Goal: Find specific page/section: Find specific page/section

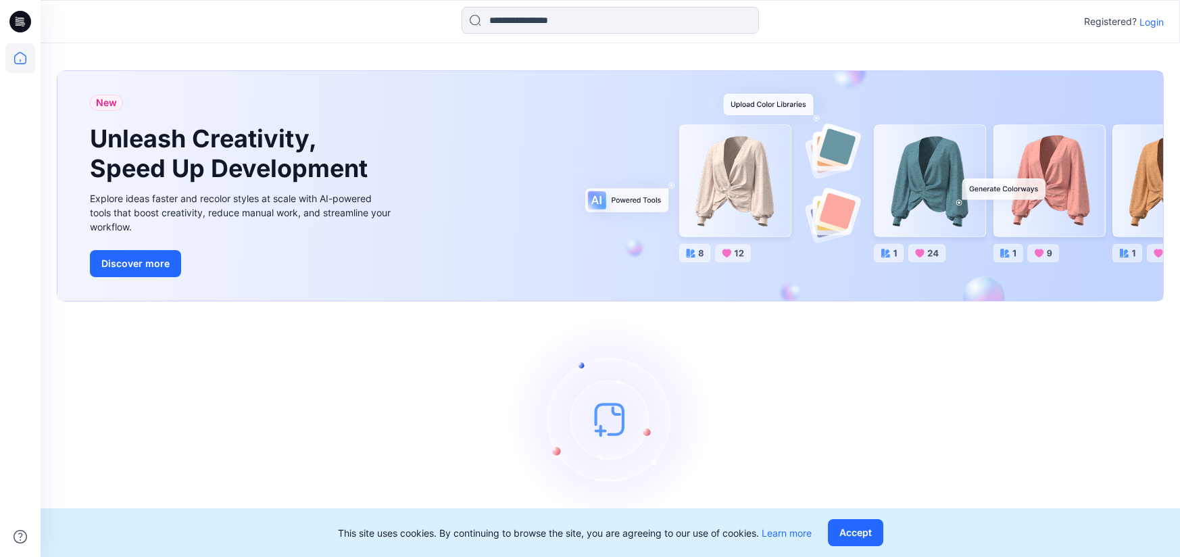
click at [1145, 24] on p "Login" at bounding box center [1152, 22] width 24 height 14
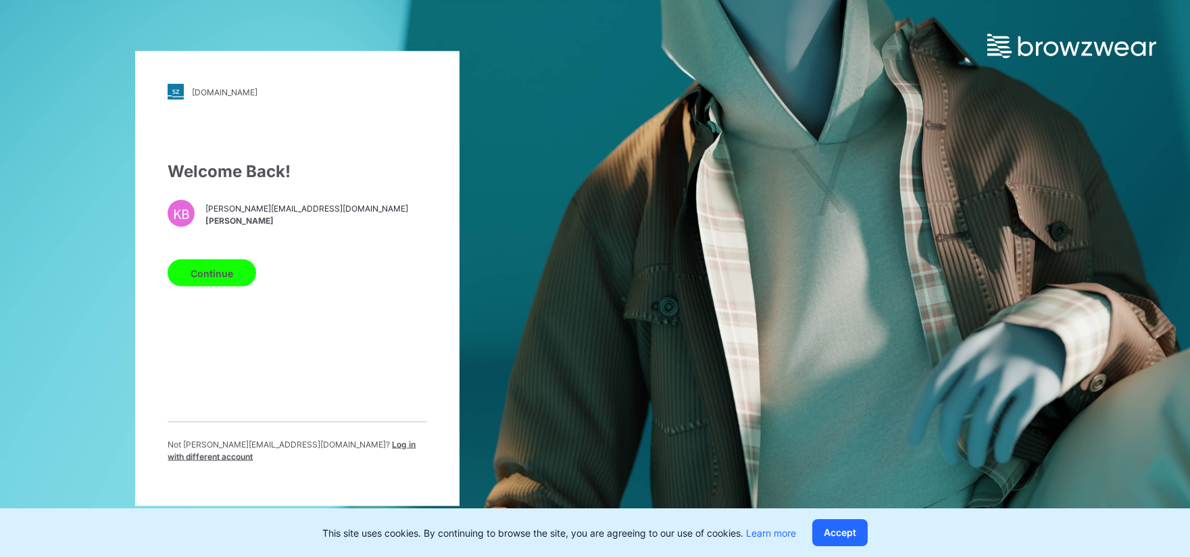
click at [225, 278] on button "Continue" at bounding box center [212, 273] width 89 height 27
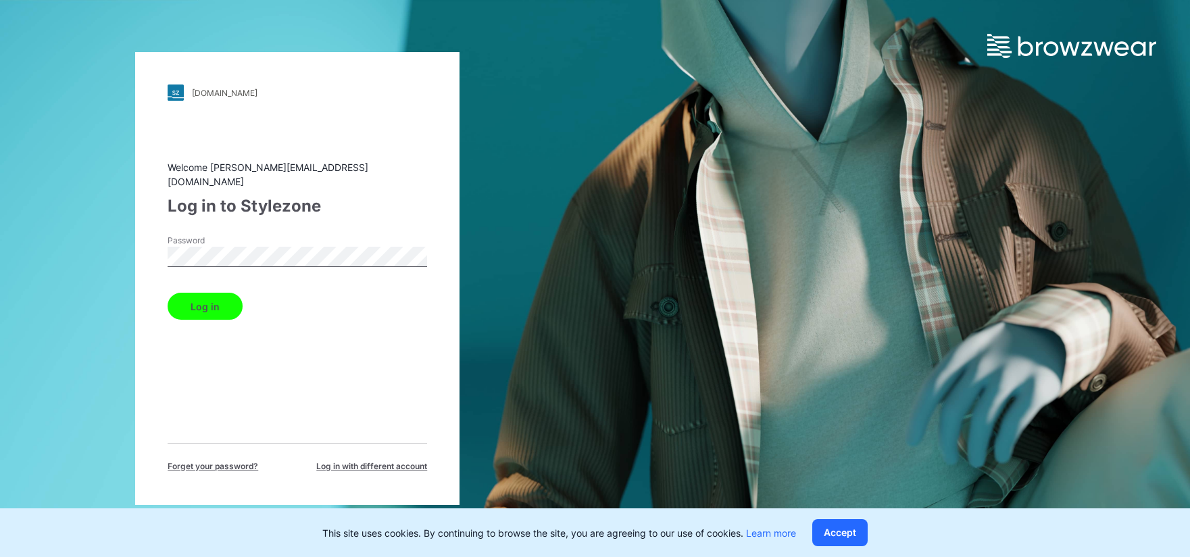
click at [168, 293] on button "Log in" at bounding box center [205, 306] width 75 height 27
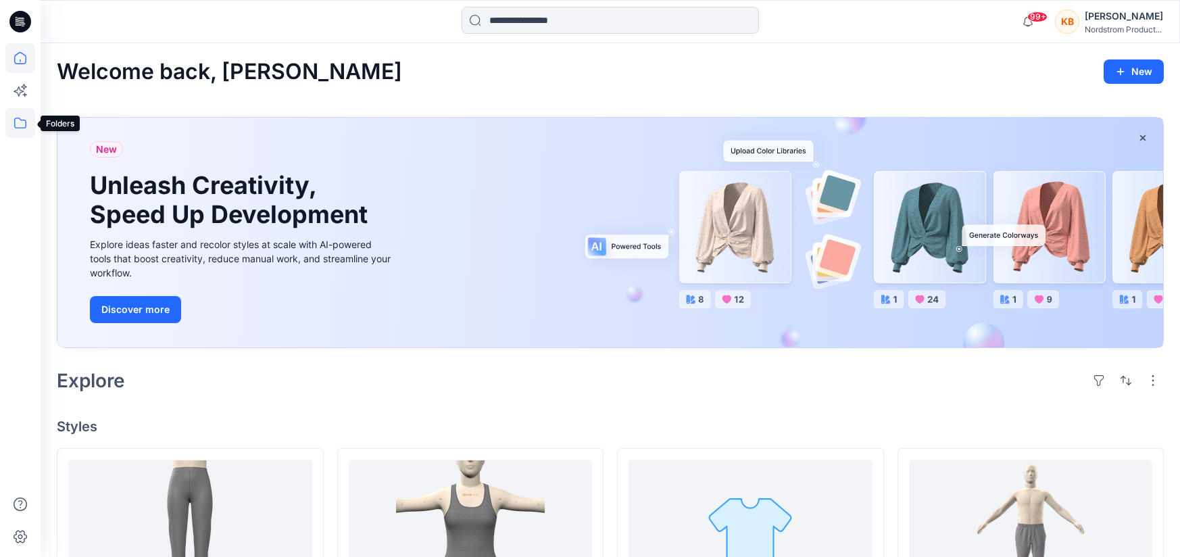
click at [24, 125] on icon at bounding box center [20, 123] width 30 height 30
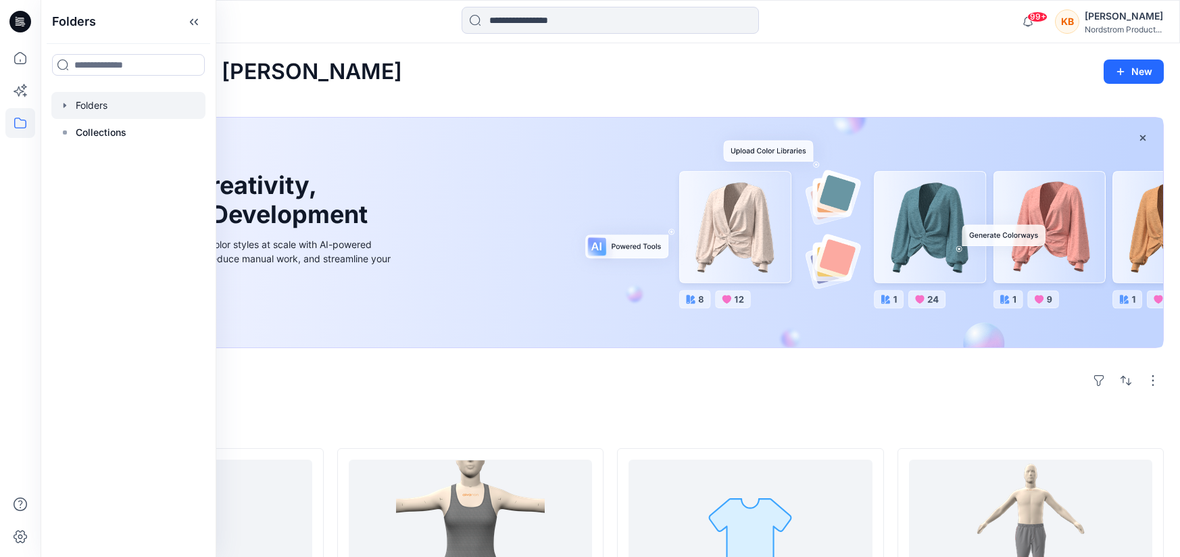
click at [89, 110] on div at bounding box center [128, 105] width 154 height 27
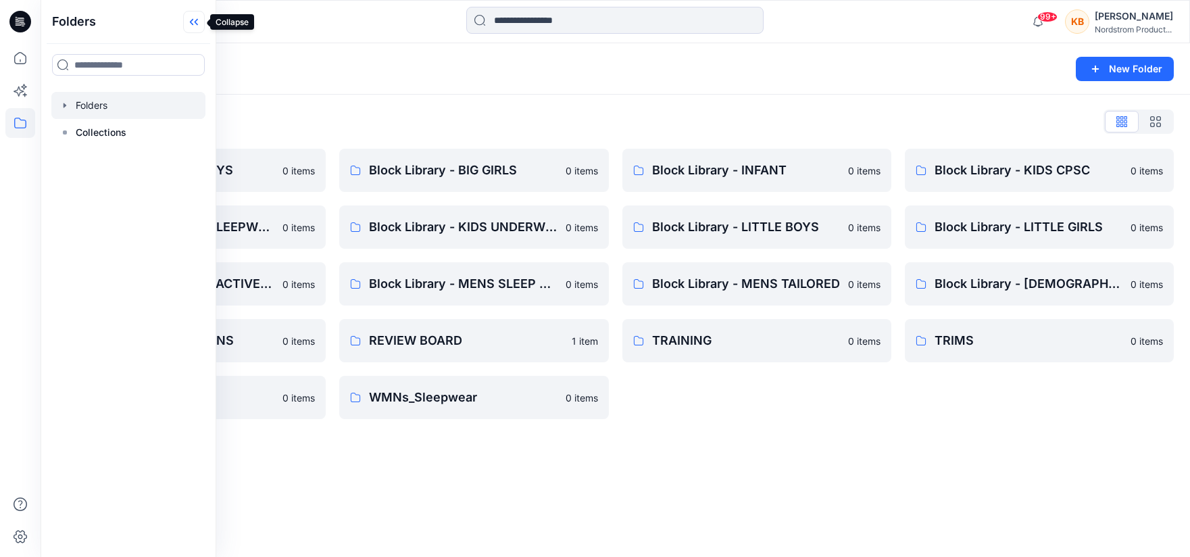
click at [192, 22] on icon at bounding box center [194, 22] width 22 height 22
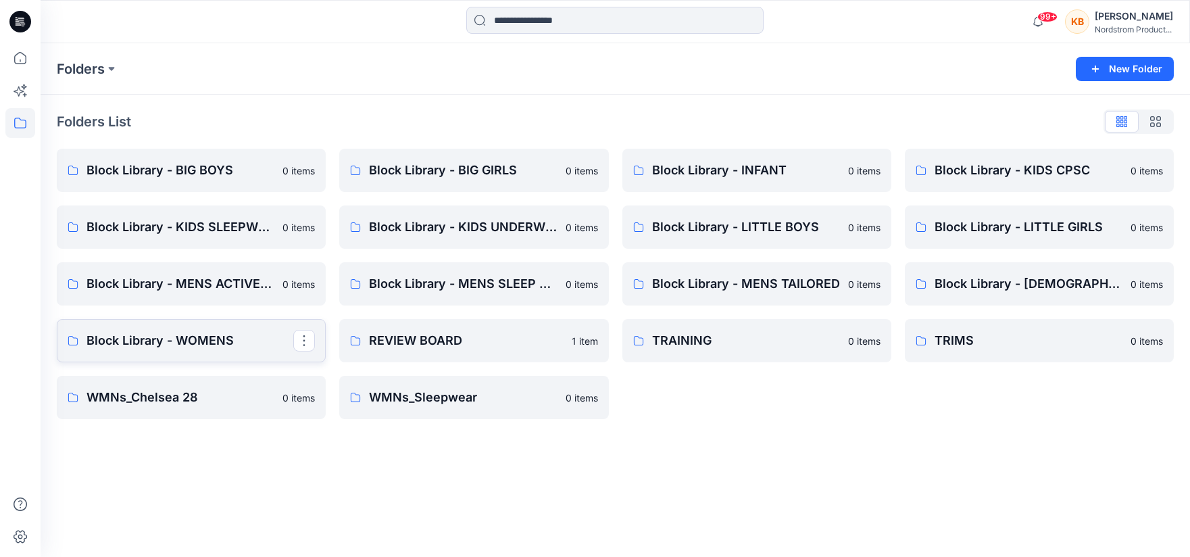
click at [160, 342] on p "Block Library - WOMENS" at bounding box center [190, 340] width 207 height 19
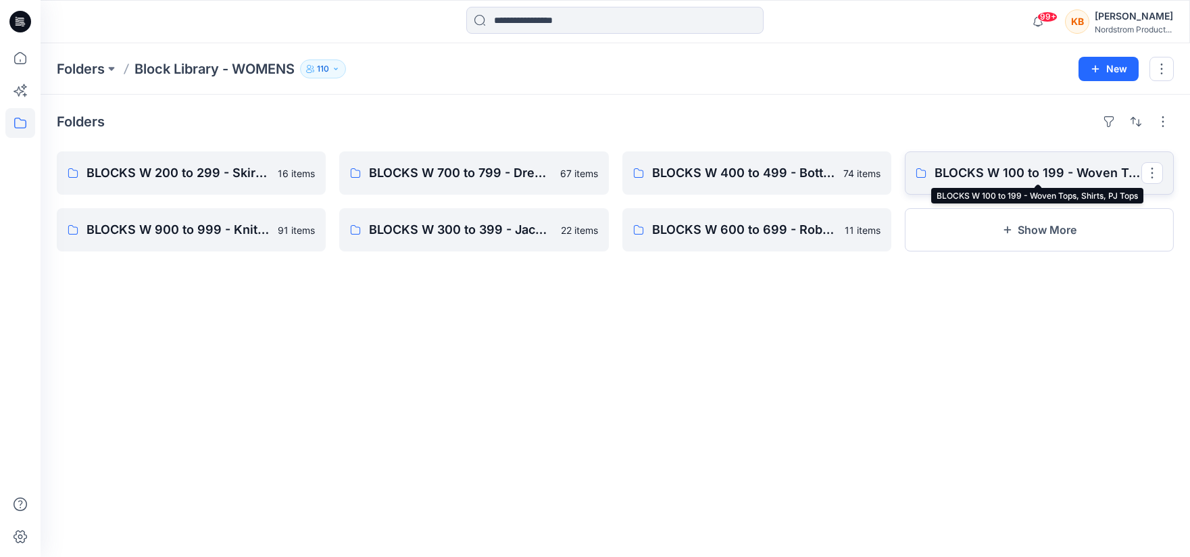
click at [995, 176] on p "BLOCKS W 100 to 199 - Woven Tops, Shirts, PJ Tops" at bounding box center [1038, 173] width 207 height 19
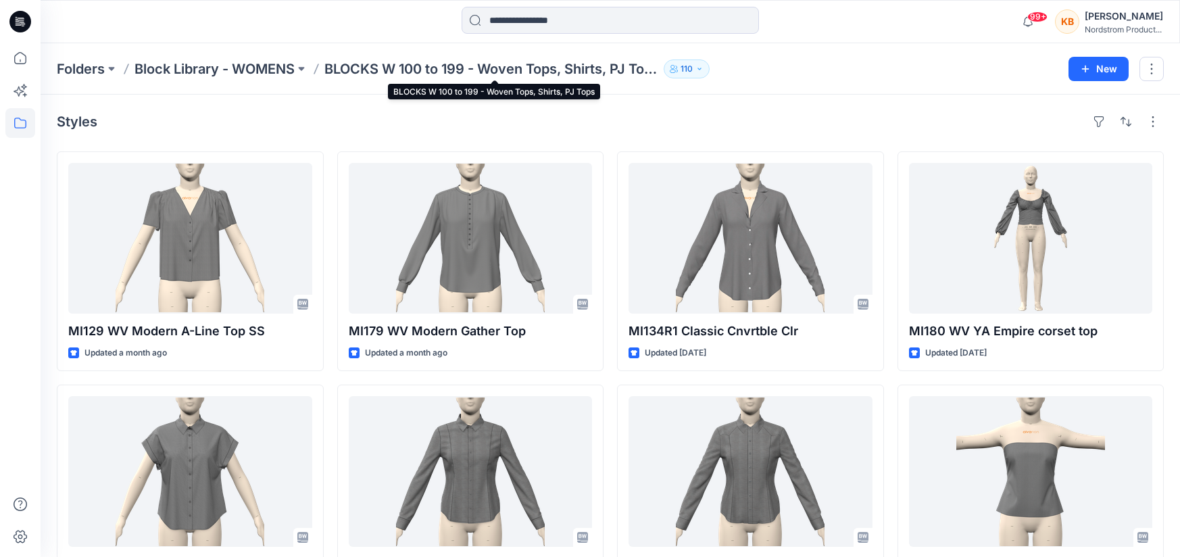
click at [604, 68] on p "BLOCKS W 100 to 199 - Woven Tops, Shirts, PJ Tops" at bounding box center [491, 68] width 334 height 19
click at [304, 64] on button at bounding box center [302, 68] width 14 height 19
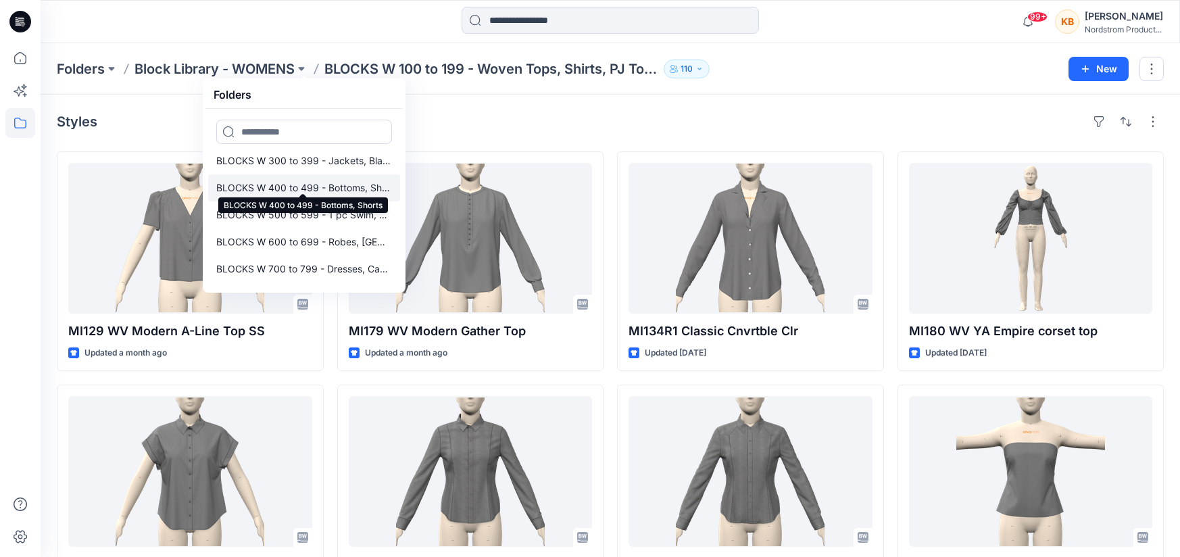
scroll to position [64, 0]
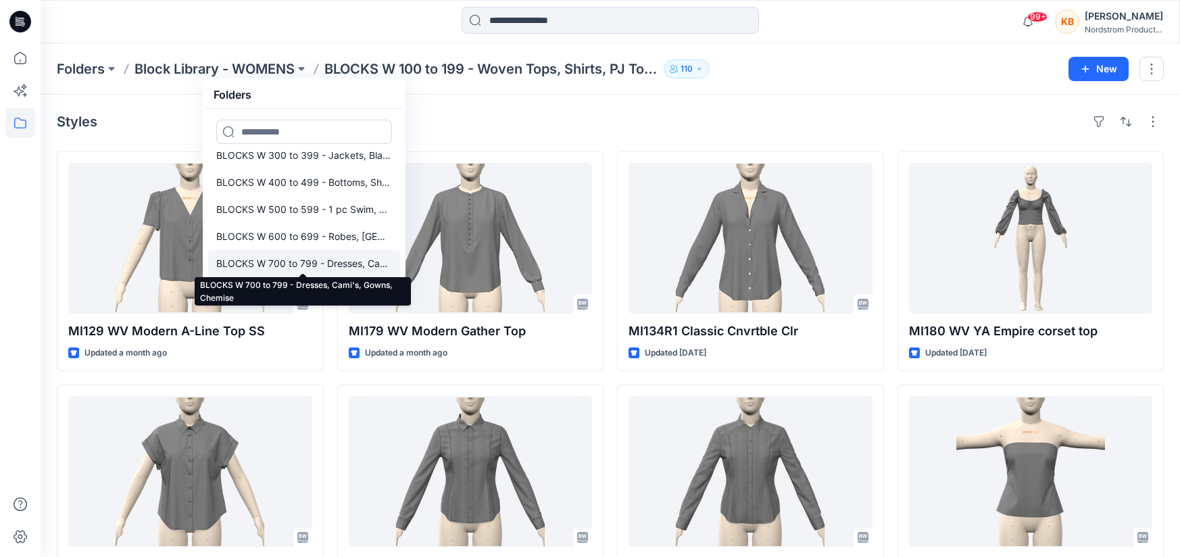
click at [275, 263] on p "BLOCKS W 700 to 799 - Dresses, Cami's, Gowns, Chemise" at bounding box center [304, 264] width 176 height 16
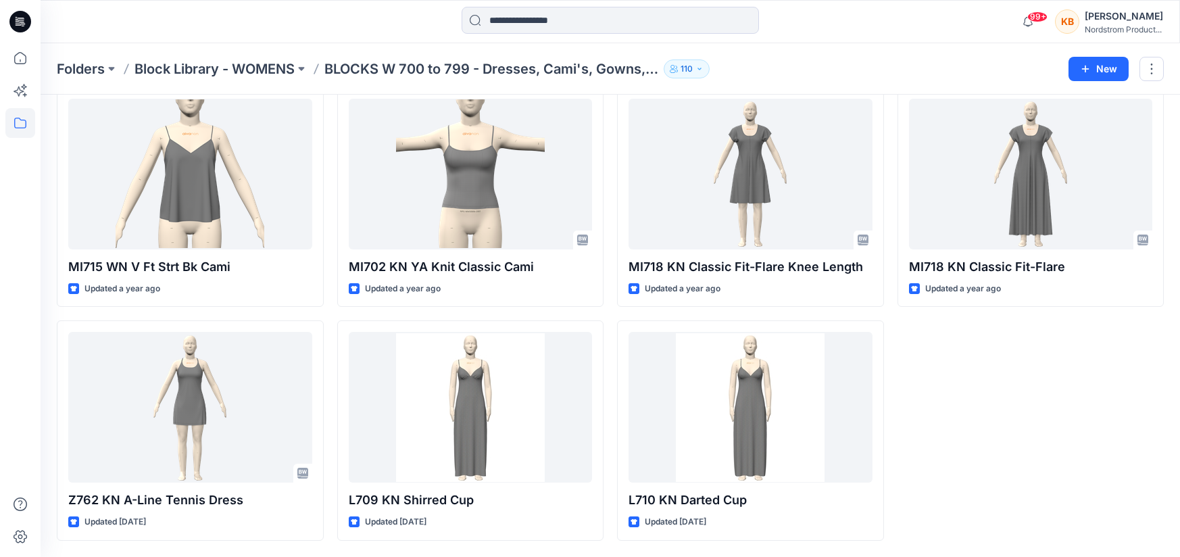
scroll to position [2434, 0]
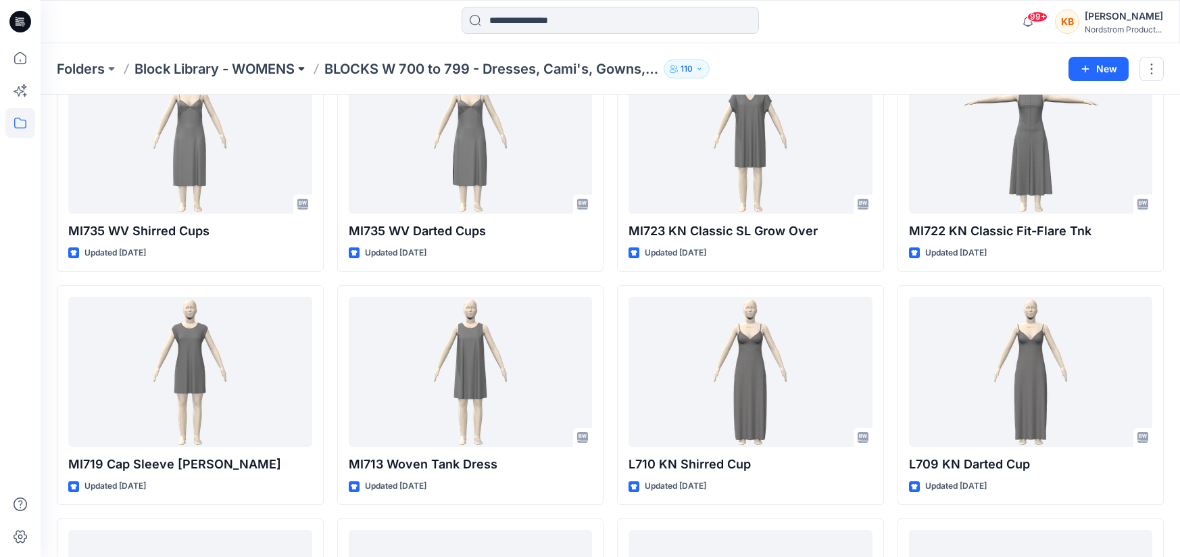
click at [304, 67] on button at bounding box center [302, 68] width 14 height 19
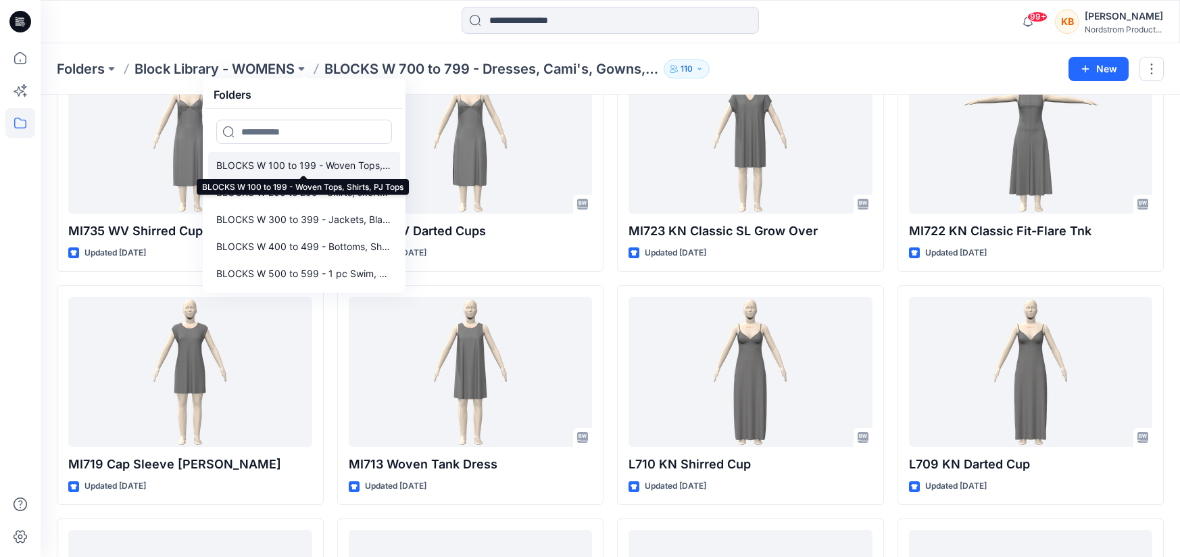
click at [269, 168] on p "BLOCKS W 100 to 199 - Woven Tops, Shirts, PJ Tops" at bounding box center [304, 166] width 176 height 16
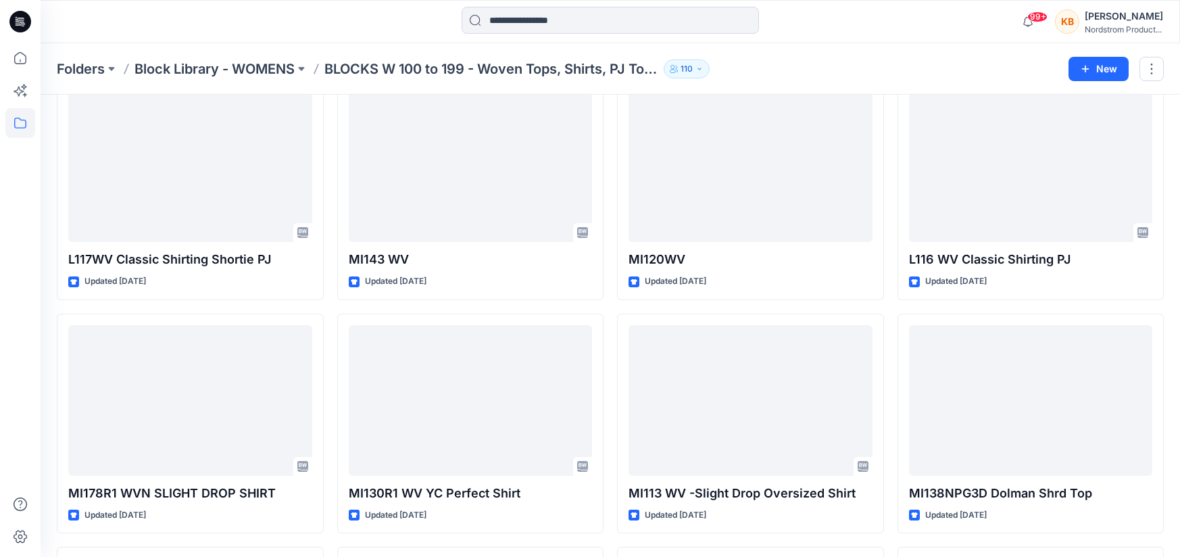
scroll to position [1113, 0]
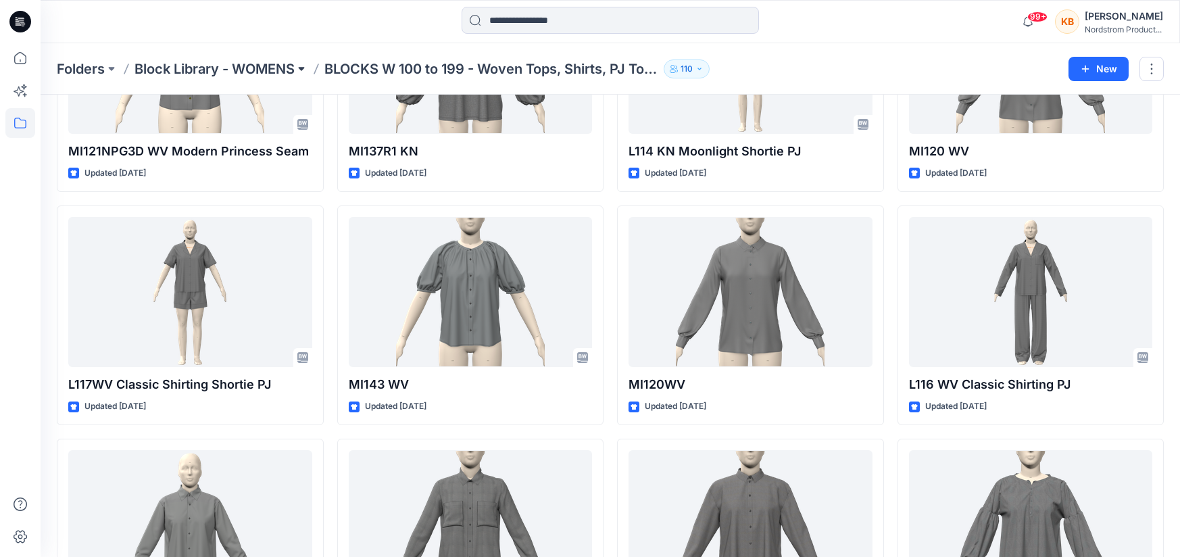
click at [304, 67] on button at bounding box center [302, 68] width 14 height 19
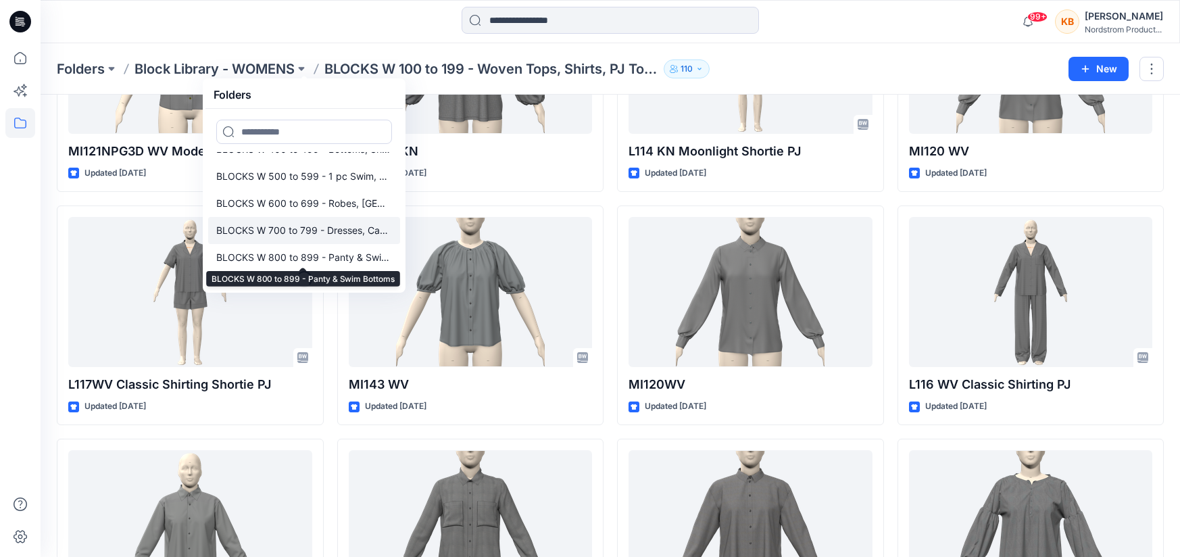
scroll to position [97, 0]
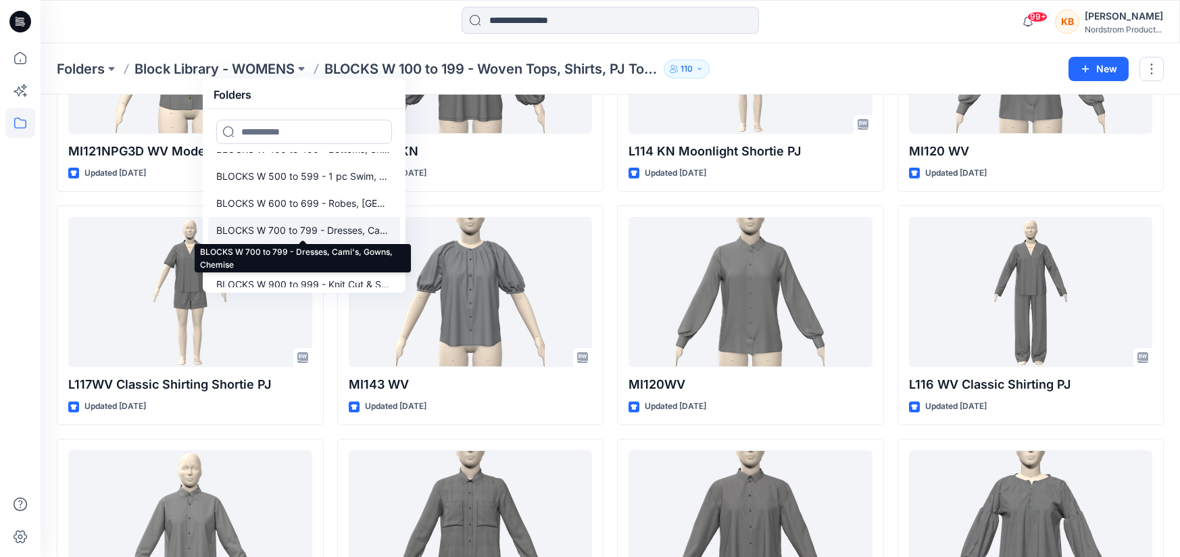
click at [299, 228] on p "BLOCKS W 700 to 799 - Dresses, Cami's, Gowns, Chemise" at bounding box center [304, 230] width 176 height 16
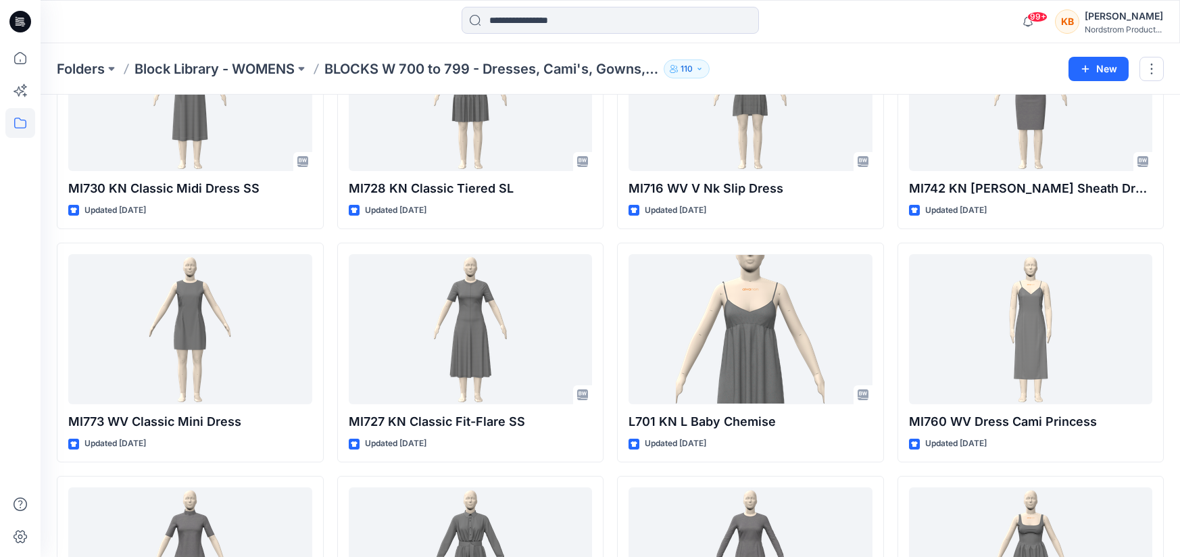
scroll to position [794, 0]
